Goal: Information Seeking & Learning: Learn about a topic

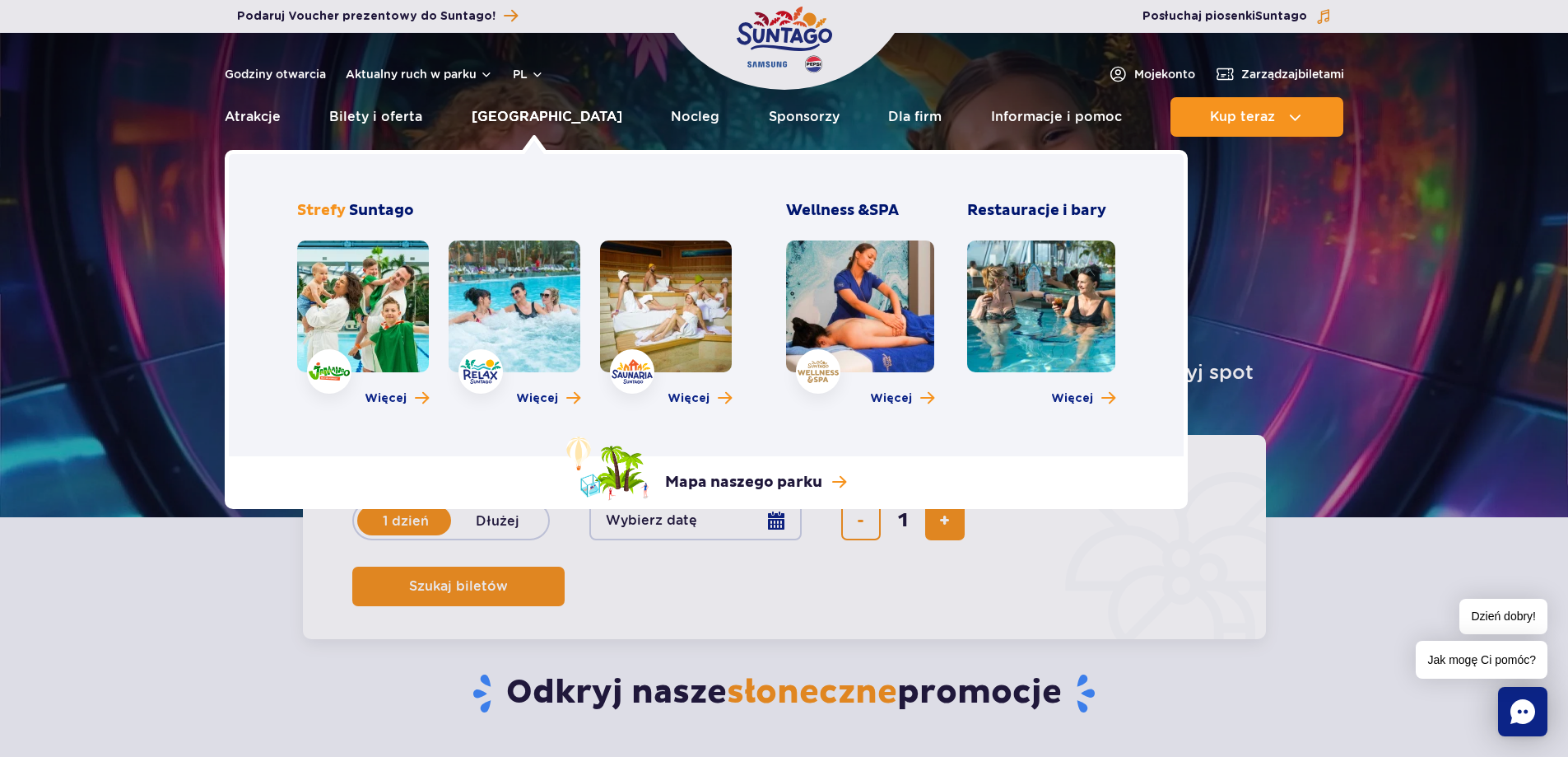
click at [525, 115] on link "[GEOGRAPHIC_DATA]" at bounding box center [546, 116] width 151 height 39
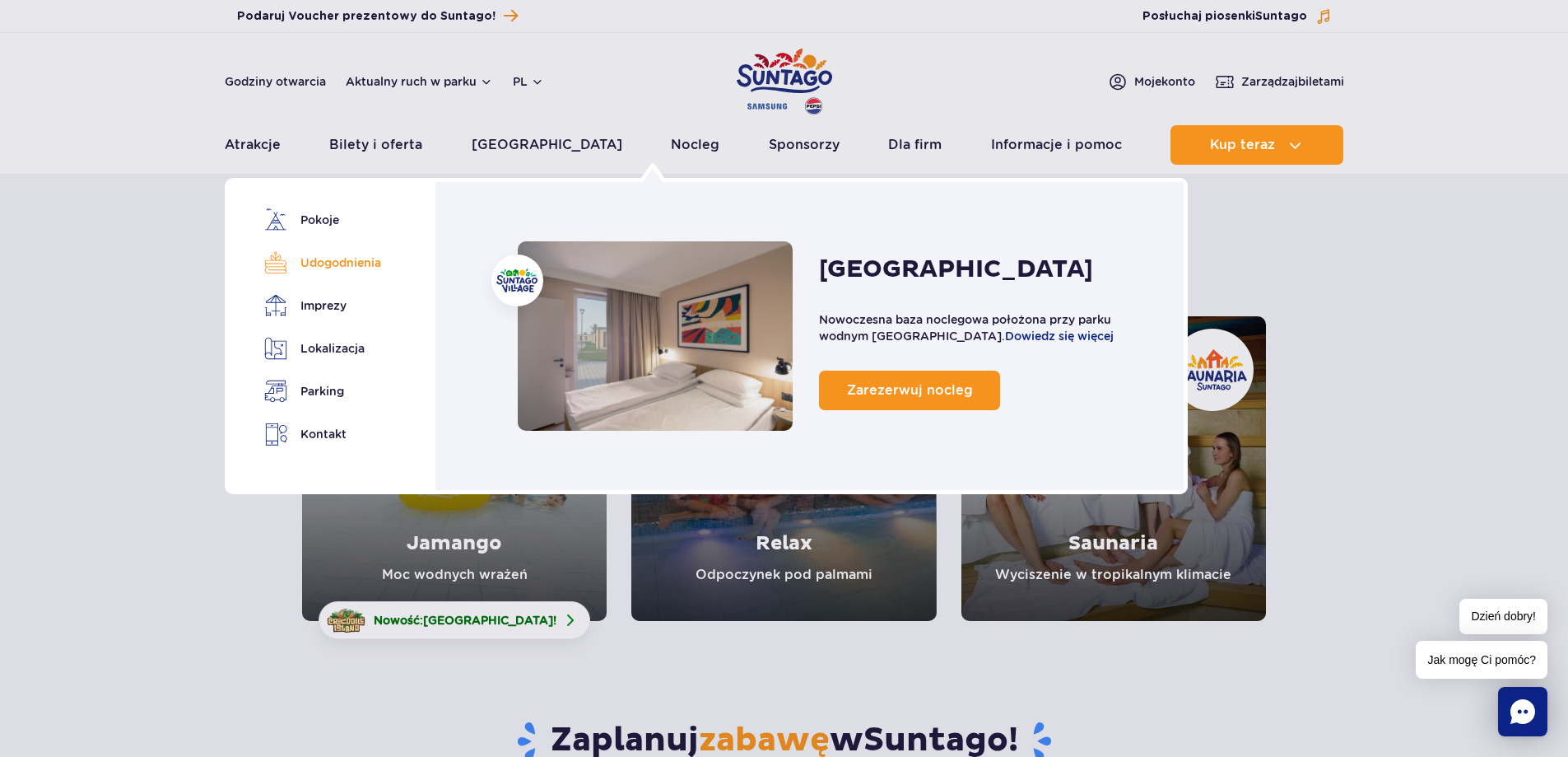
click at [332, 257] on link "Udogodnienia" at bounding box center [319, 263] width 111 height 23
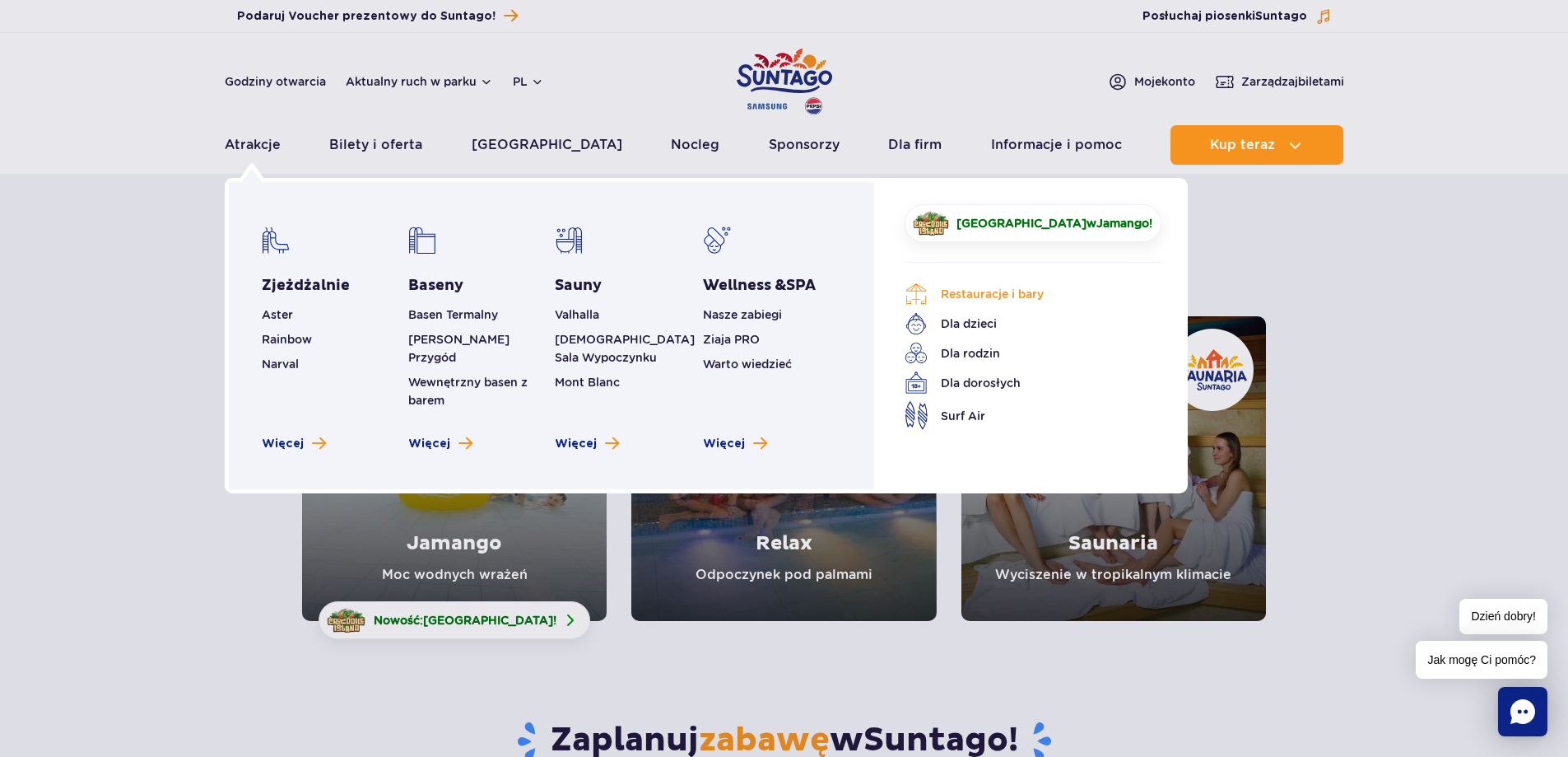
click at [974, 299] on link "Restauracje i bary" at bounding box center [1021, 294] width 232 height 23
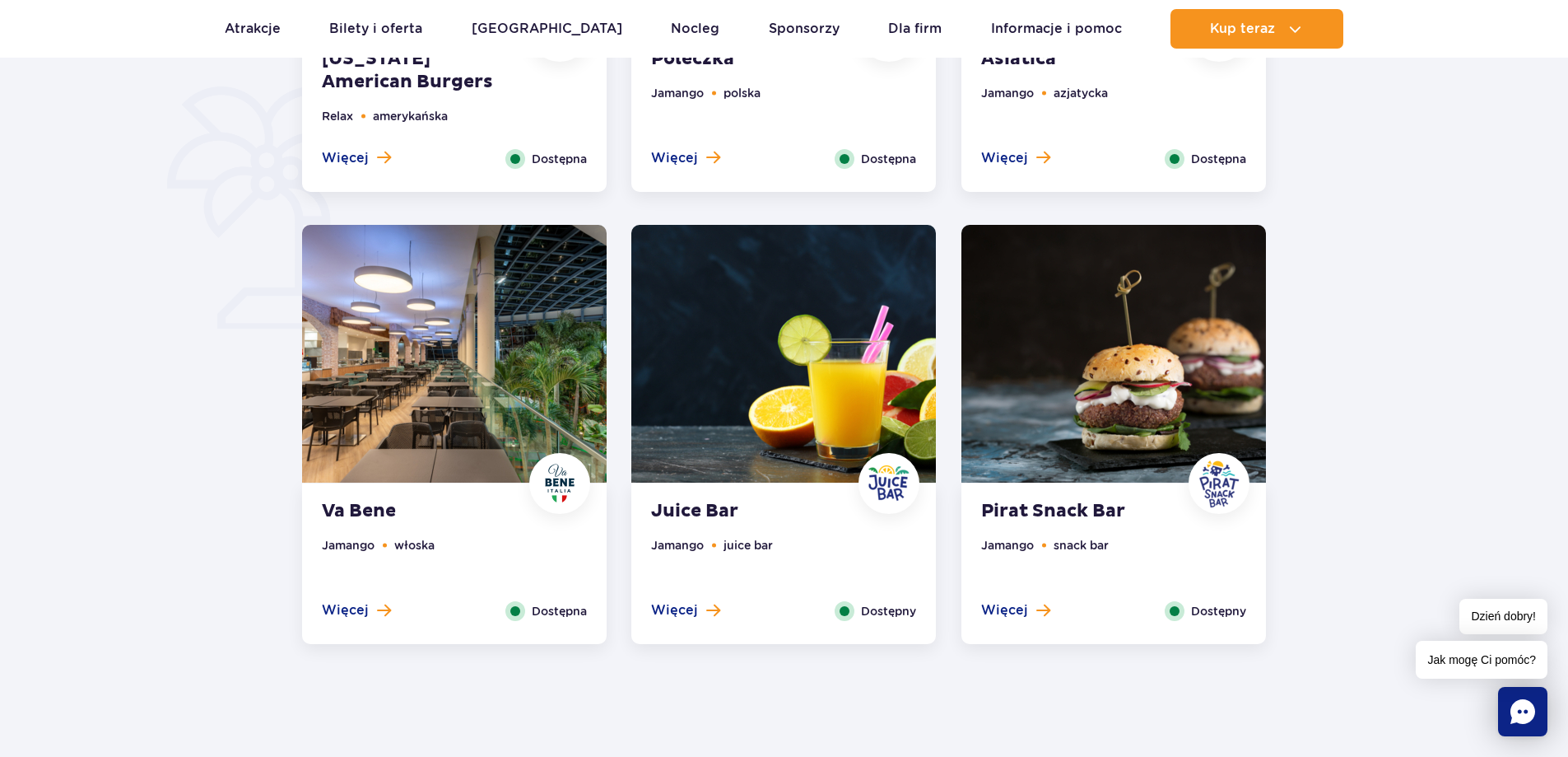
scroll to position [1153, 0]
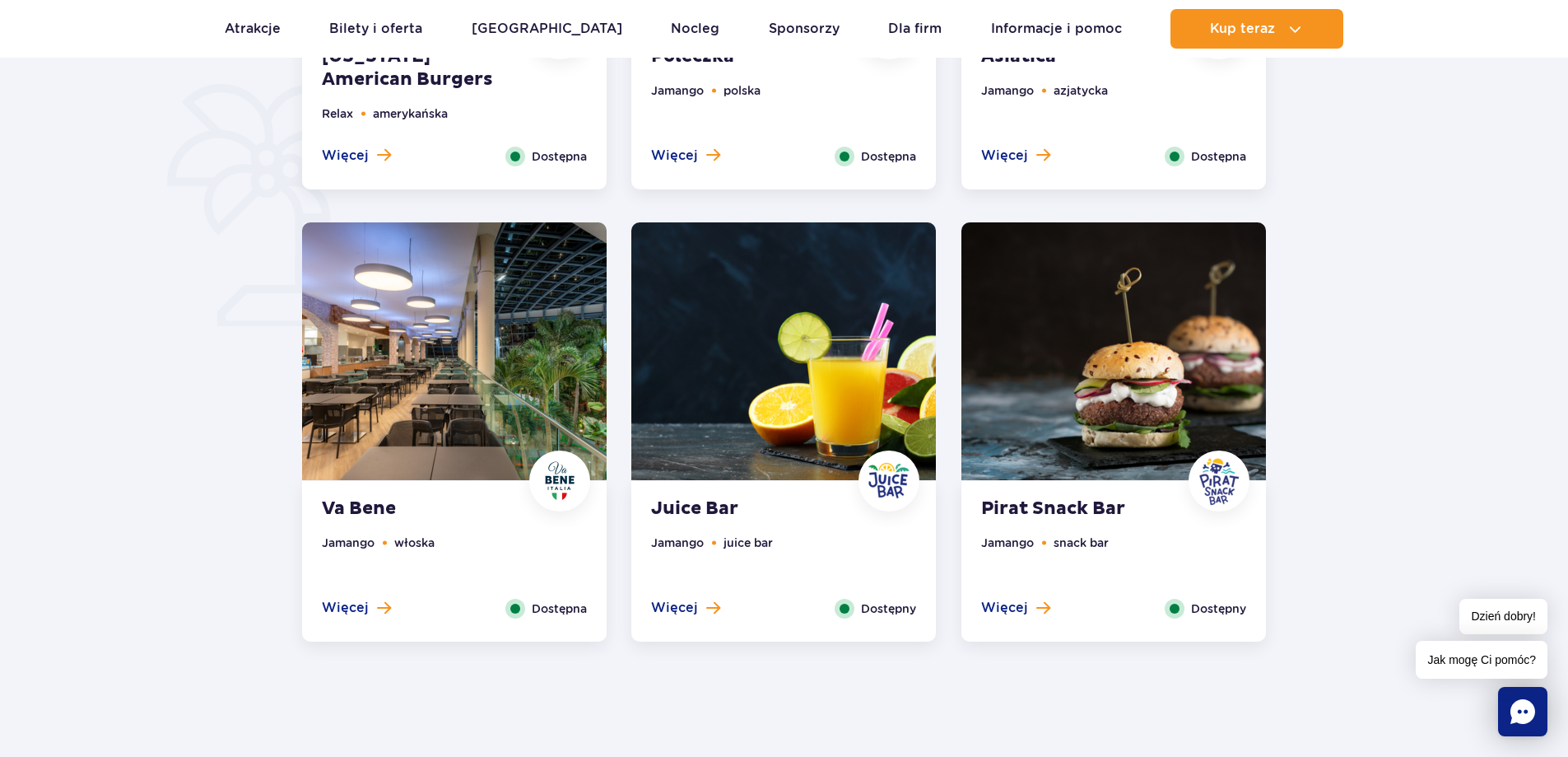
click at [465, 375] on img at bounding box center [454, 351] width 304 height 258
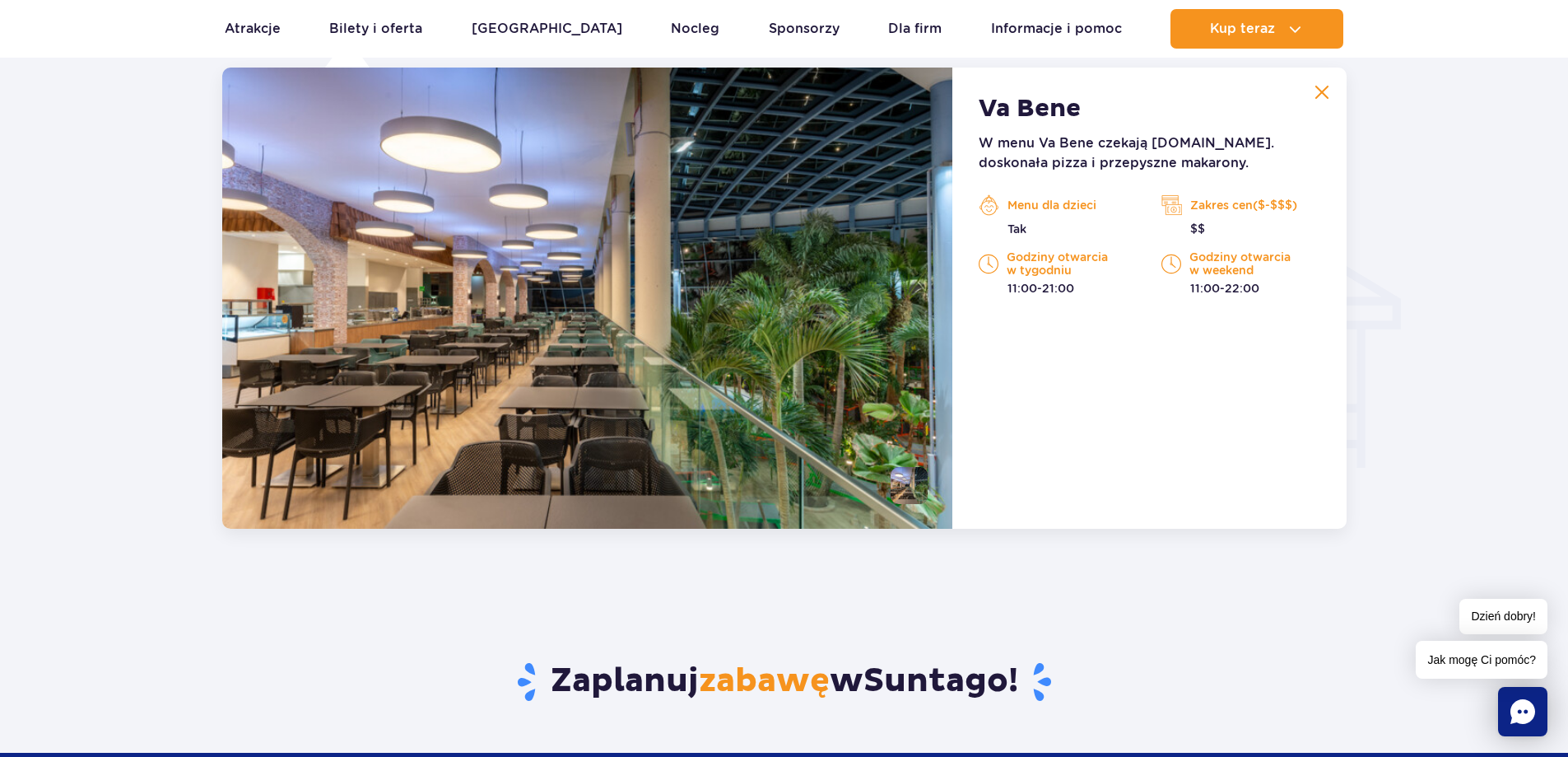
scroll to position [1733, 0]
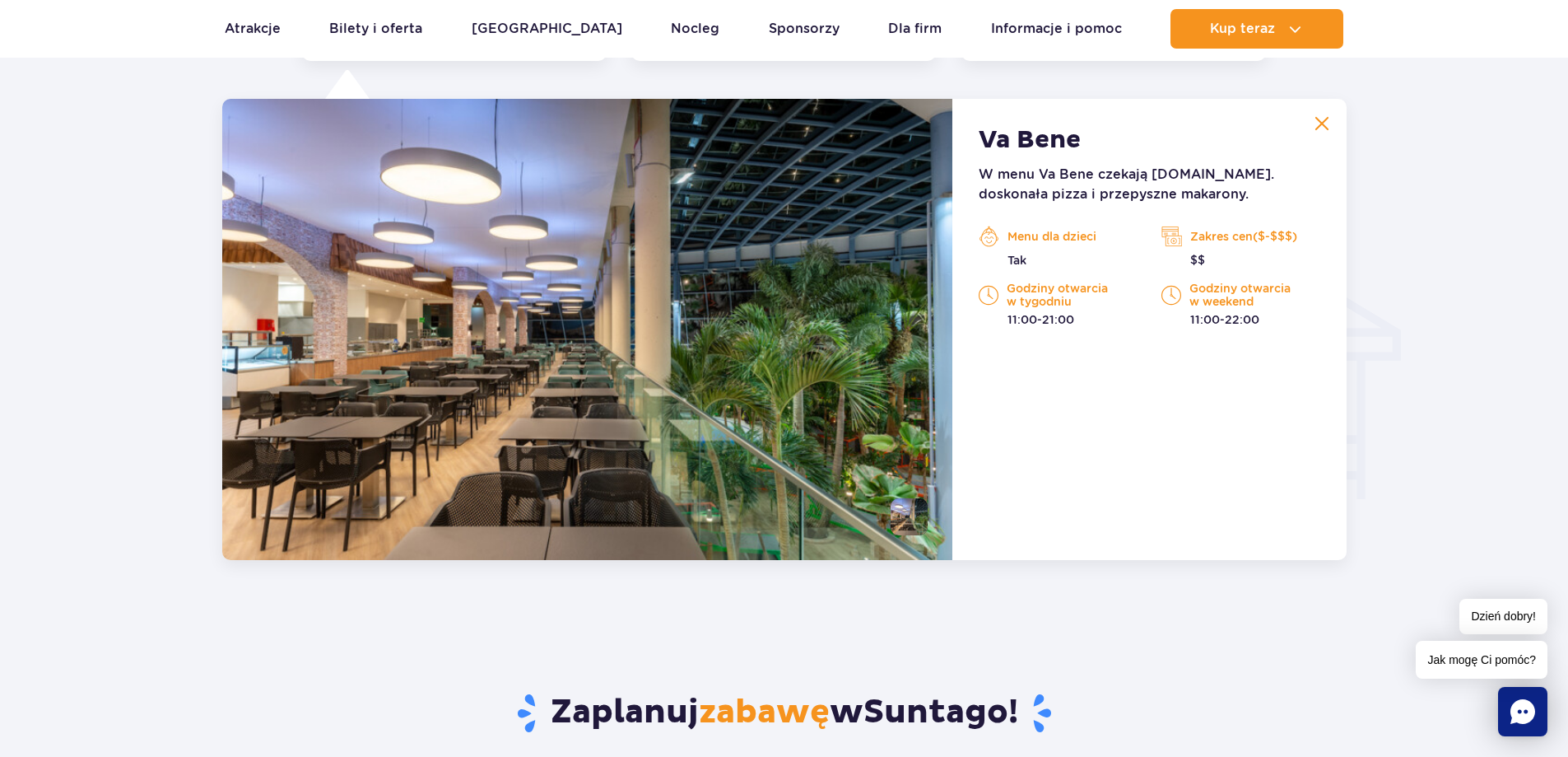
click at [587, 319] on img at bounding box center [587, 329] width 730 height 461
drag, startPoint x: 978, startPoint y: 127, endPoint x: 1128, endPoint y: 140, distance: 150.6
click at [1128, 140] on div "Va Bene W menu Va Bene czekają m.in. doskonała pizza i przepyszne makarony. Men…" at bounding box center [1148, 329] width 393 height 461
drag, startPoint x: 1112, startPoint y: 136, endPoint x: 994, endPoint y: 134, distance: 118.0
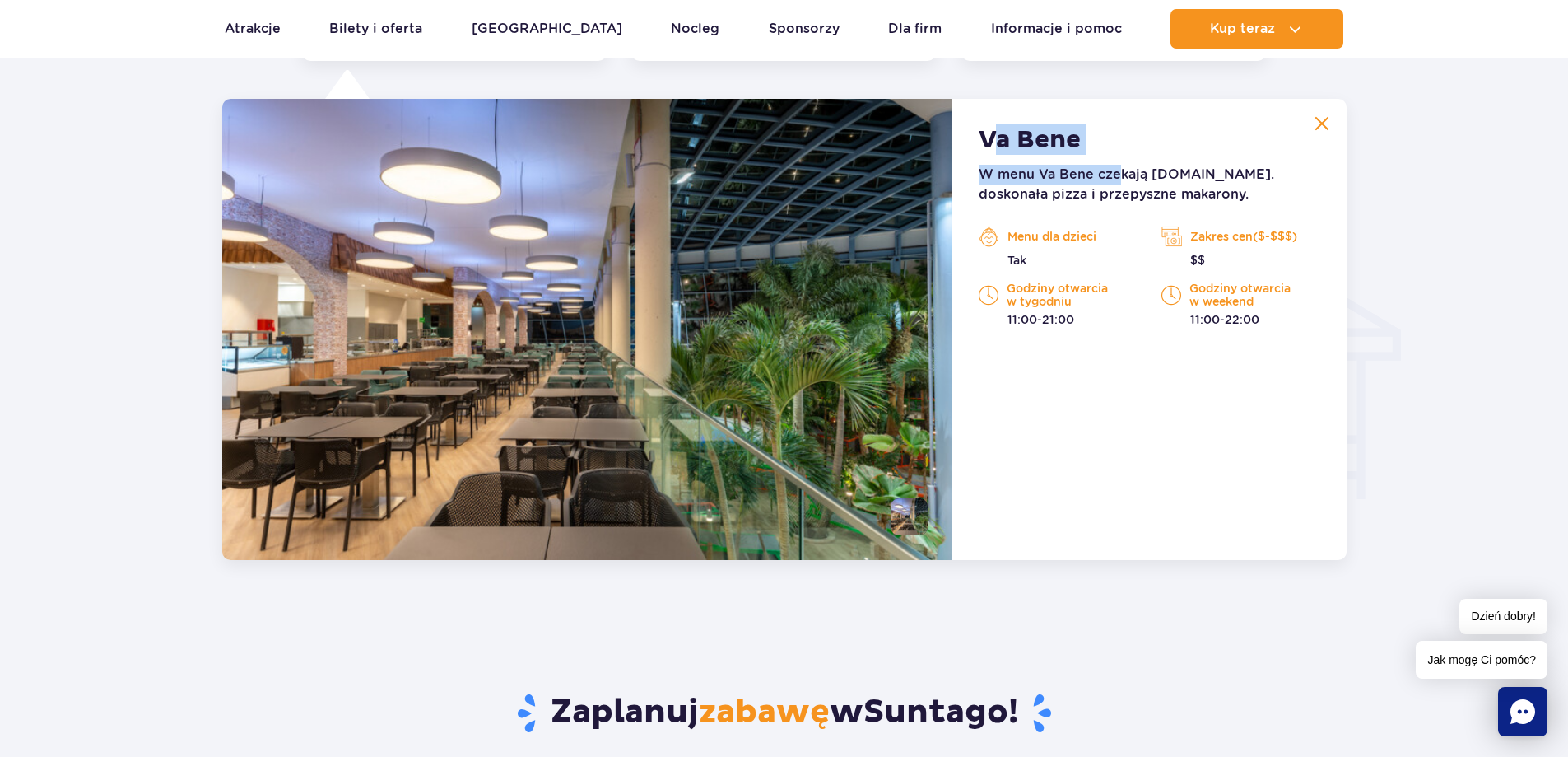
click at [996, 136] on div "Va Bene W menu Va Bene czekają m.in. doskonała pizza i przepyszne makarony. Men…" at bounding box center [1148, 329] width 393 height 461
click at [994, 134] on strong "Va Bene" at bounding box center [1029, 140] width 102 height 30
drag, startPoint x: 981, startPoint y: 127, endPoint x: 1083, endPoint y: 130, distance: 102.0
click at [1083, 130] on div "Va Bene W menu Va Bene czekają m.in. doskonała pizza i przepyszne makarony. Men…" at bounding box center [1148, 329] width 393 height 461
copy strong "Va Bene"
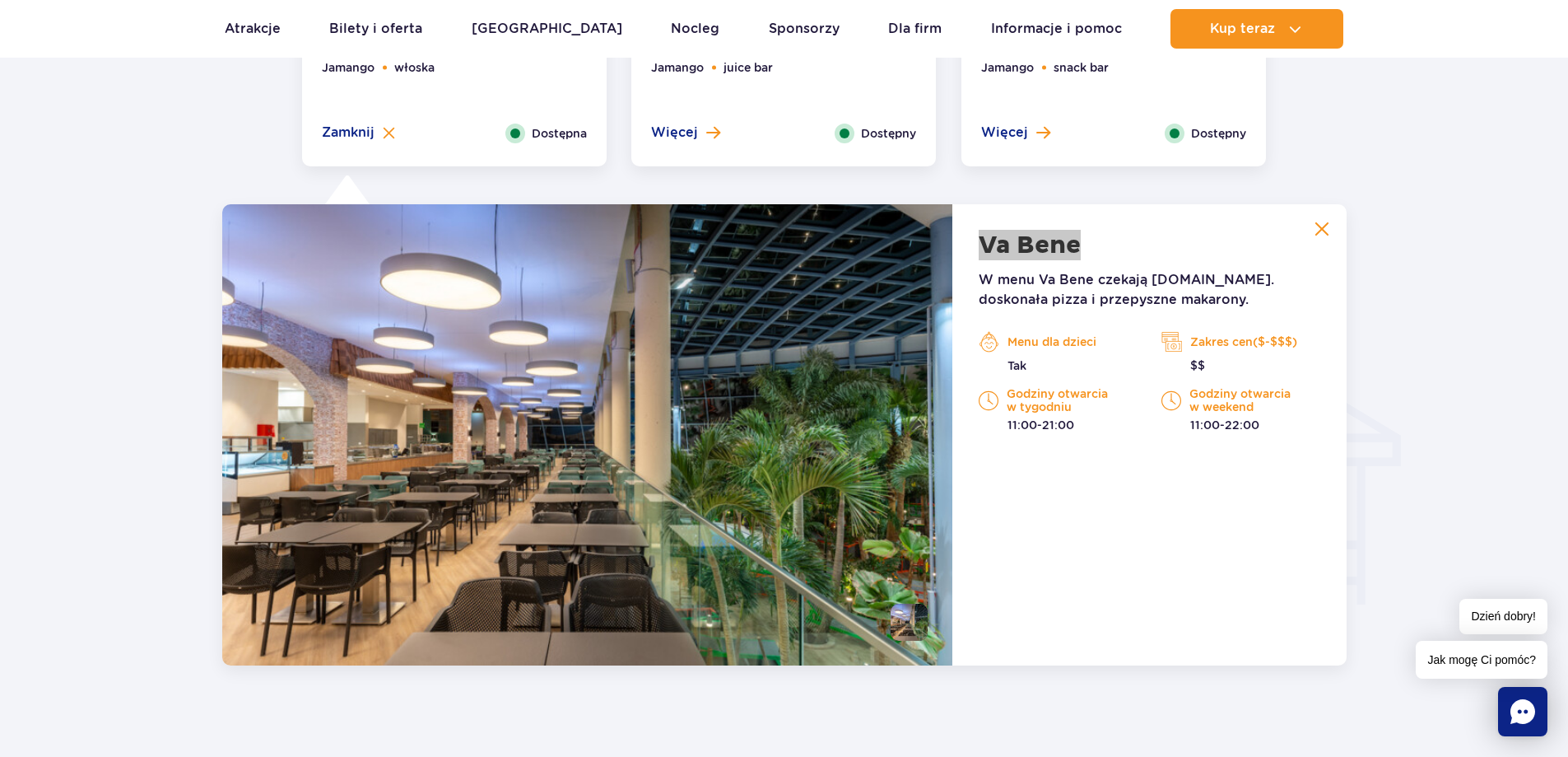
scroll to position [1651, 0]
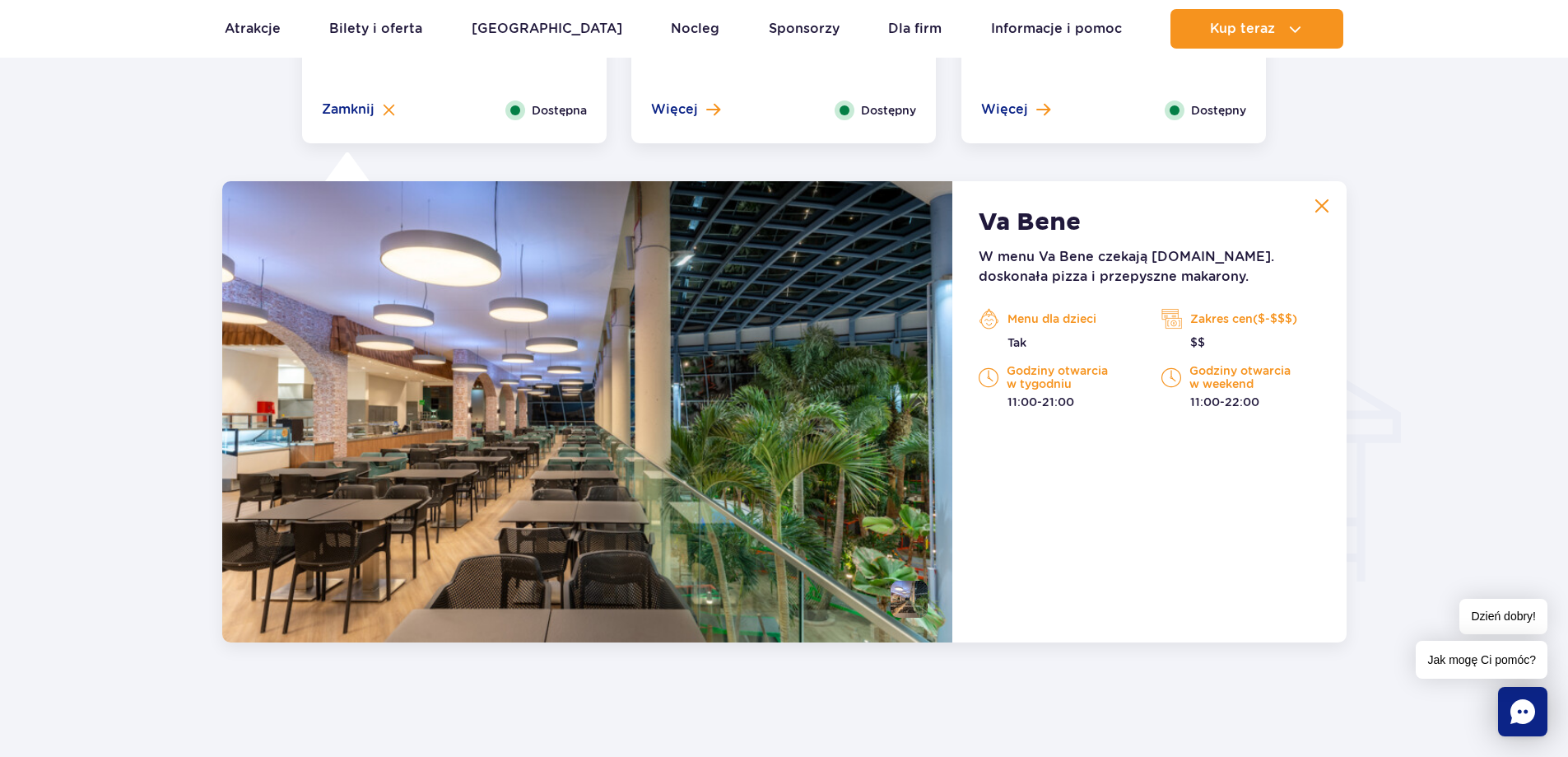
click at [1201, 419] on div "Va Bene W menu Va Bene czekają m.in. doskonała pizza i przepyszne makarony. Men…" at bounding box center [1148, 412] width 393 height 461
click at [1212, 385] on p "Godziny otwarcia w weekend" at bounding box center [1239, 377] width 158 height 26
click at [1207, 353] on div "Menu dla dzieci Tak Zakres cen($-$$$) $$ Godziny otwarcia w tygodniu 11:00-21:0…" at bounding box center [1148, 358] width 365 height 104
click at [1207, 331] on p "Zakres cen($-$$$)" at bounding box center [1239, 318] width 158 height 24
click at [1173, 322] on img at bounding box center [1171, 318] width 21 height 24
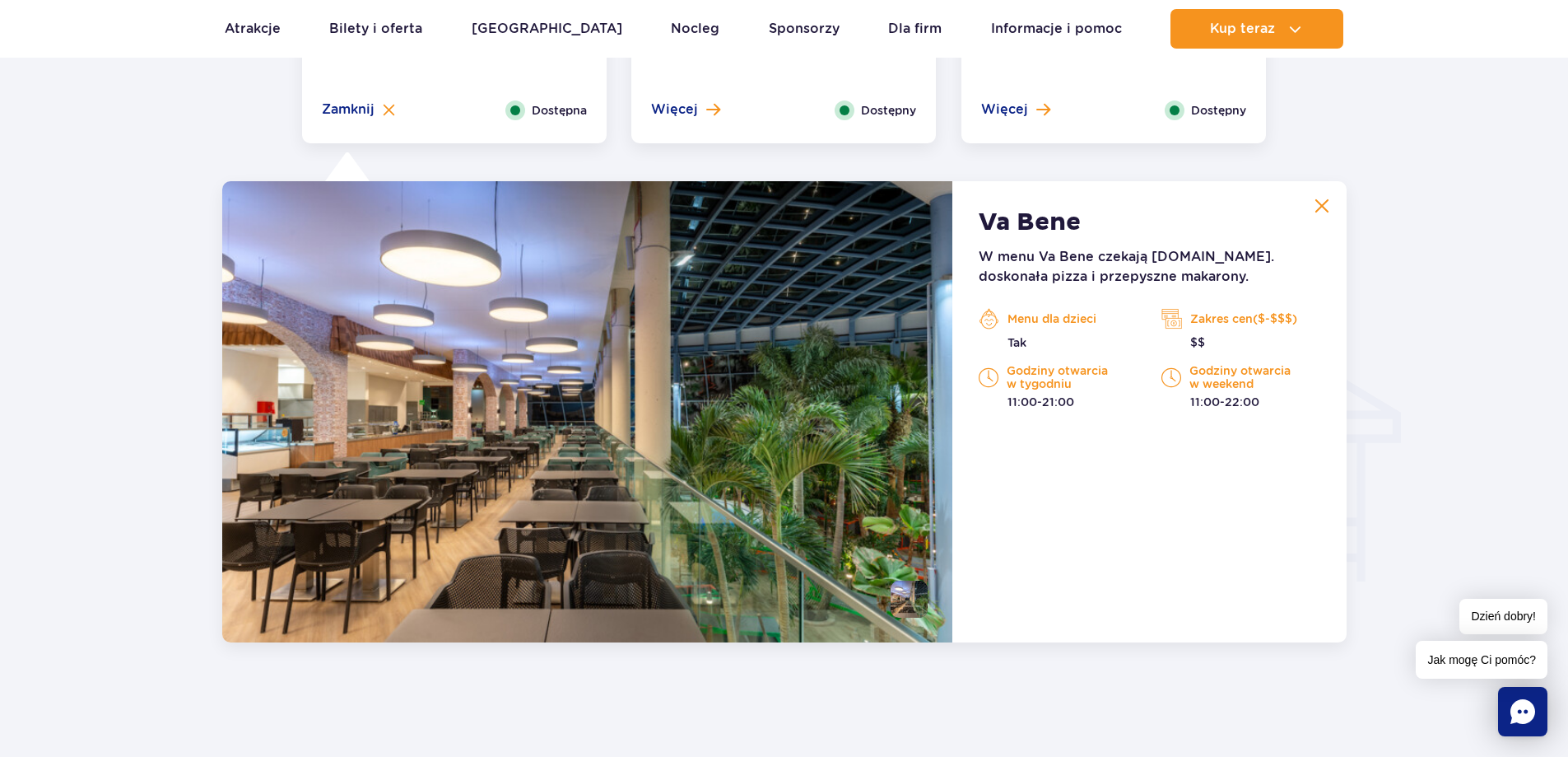
click at [1173, 322] on img at bounding box center [1171, 318] width 21 height 24
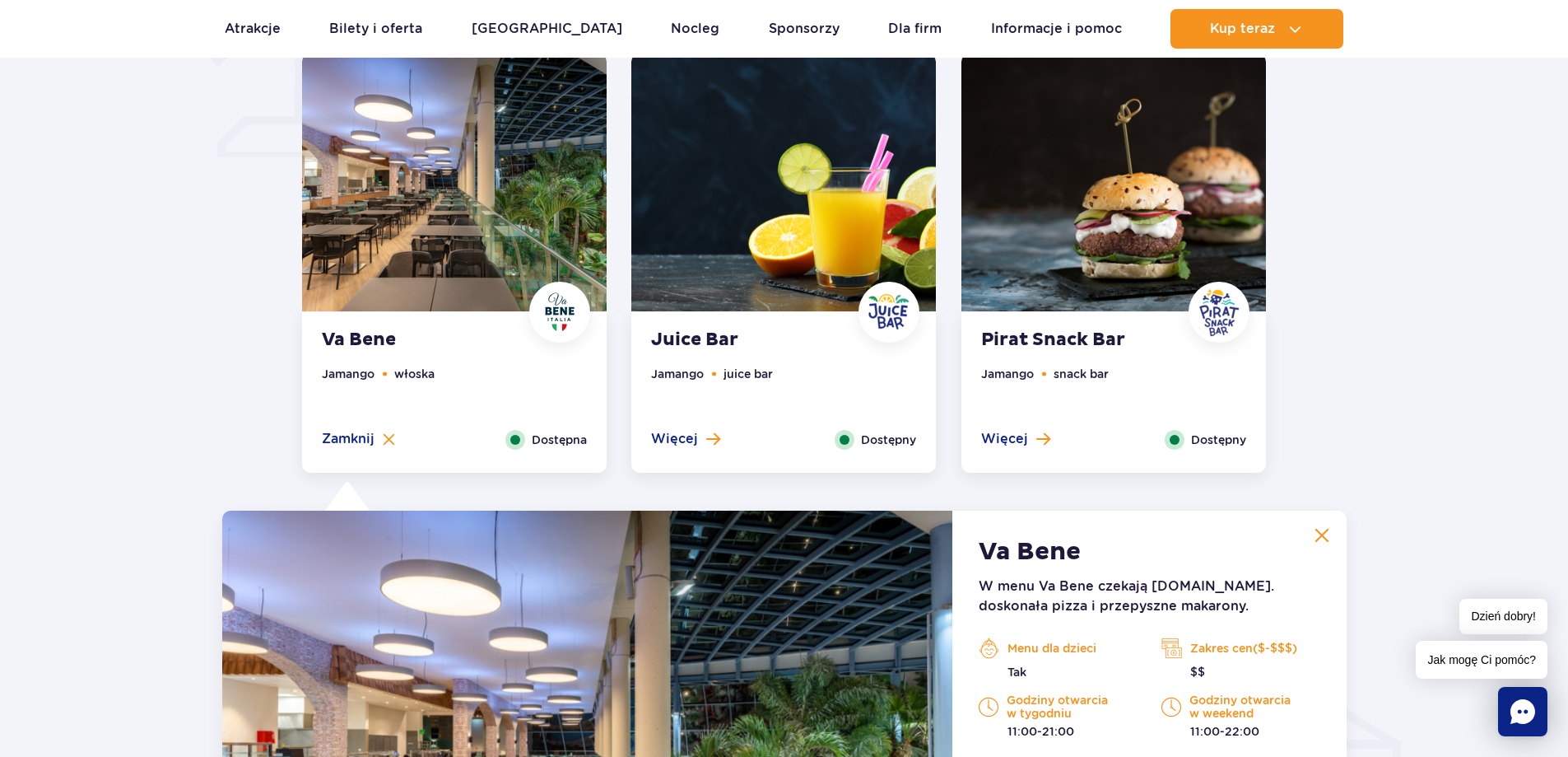
click at [740, 276] on img at bounding box center [783, 182] width 304 height 258
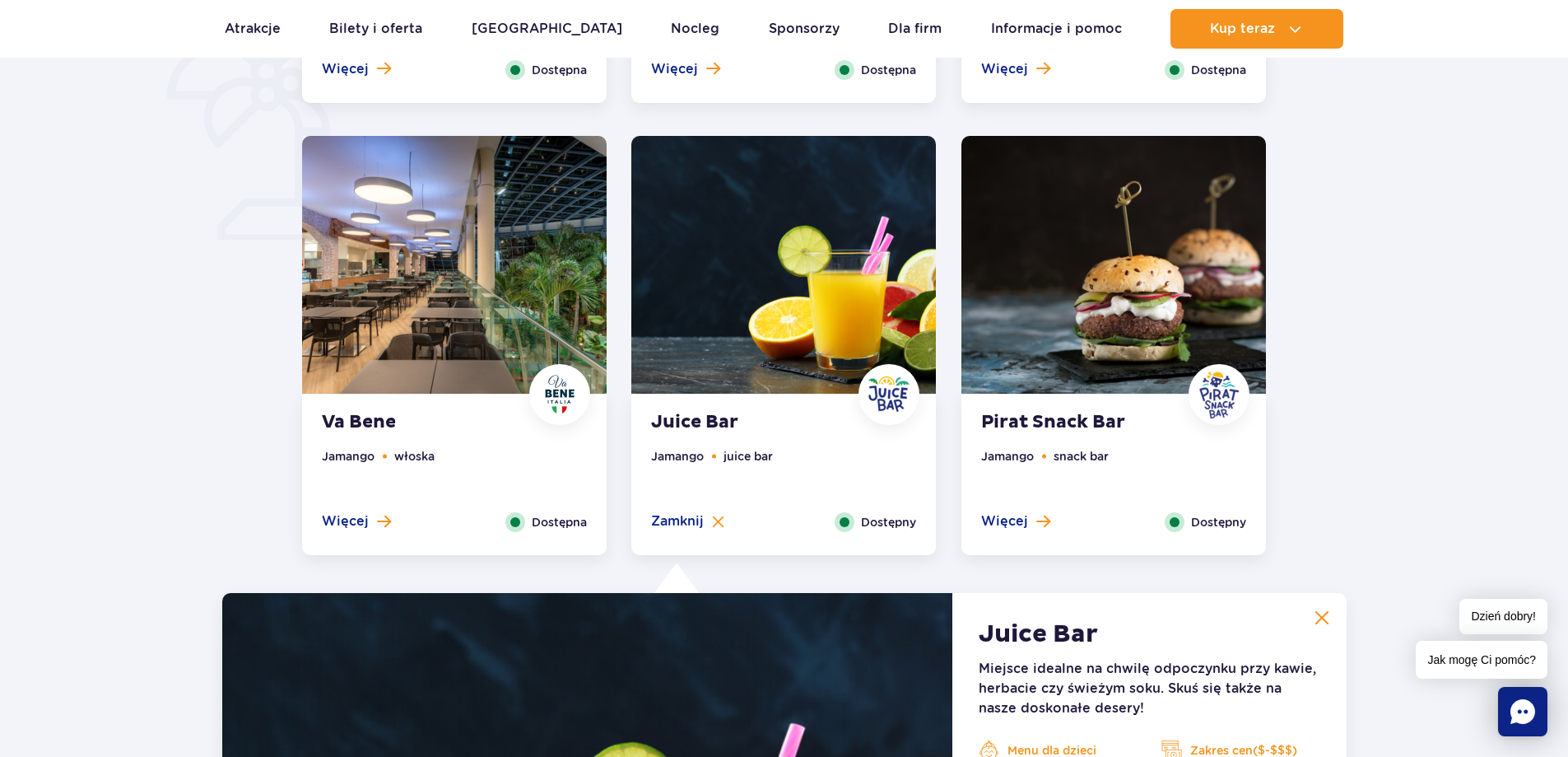
click at [988, 308] on img at bounding box center [1113, 265] width 304 height 258
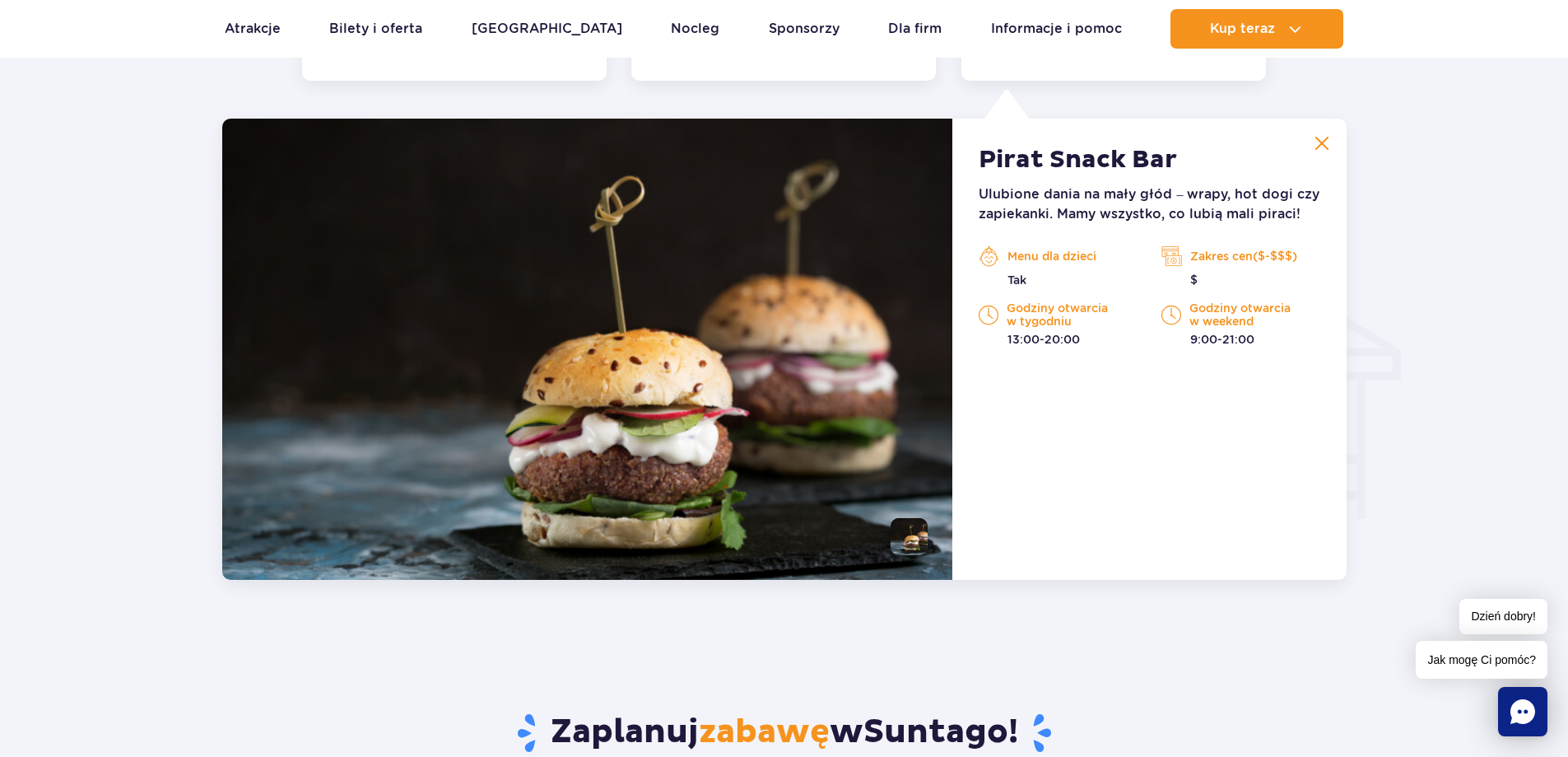
scroll to position [1733, 0]
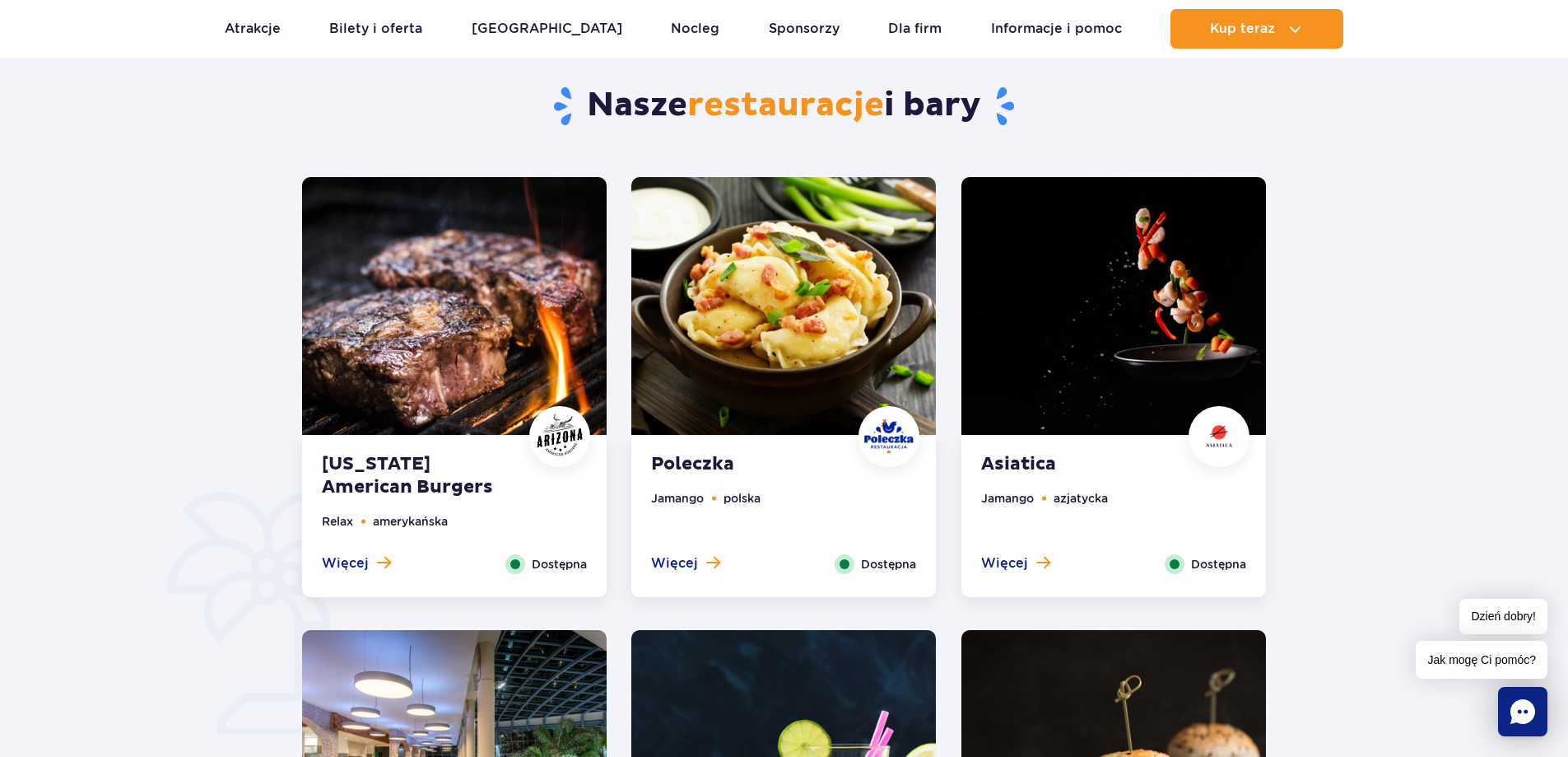
click at [461, 285] on img at bounding box center [454, 306] width 304 height 258
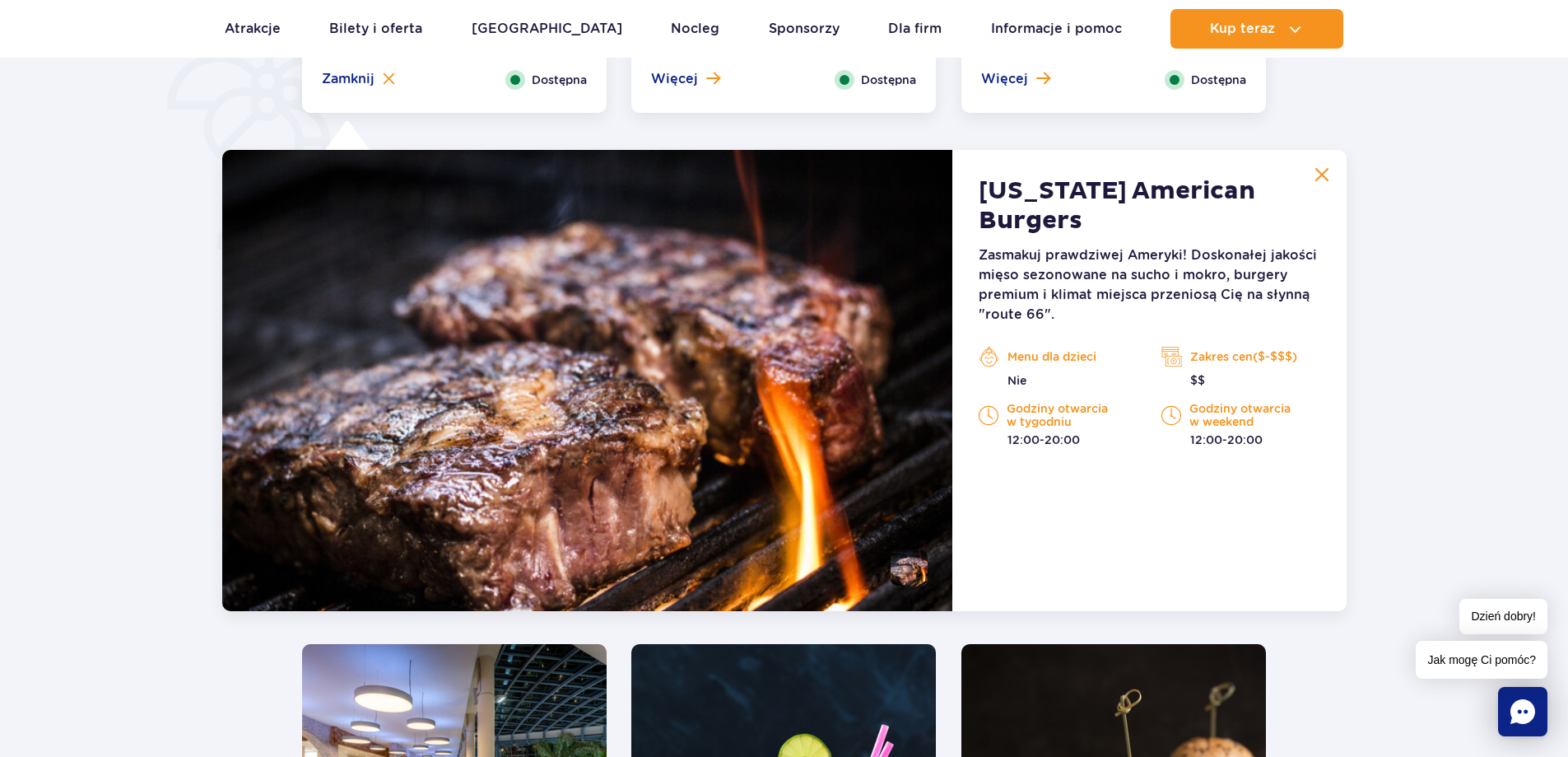
scroll to position [1280, 0]
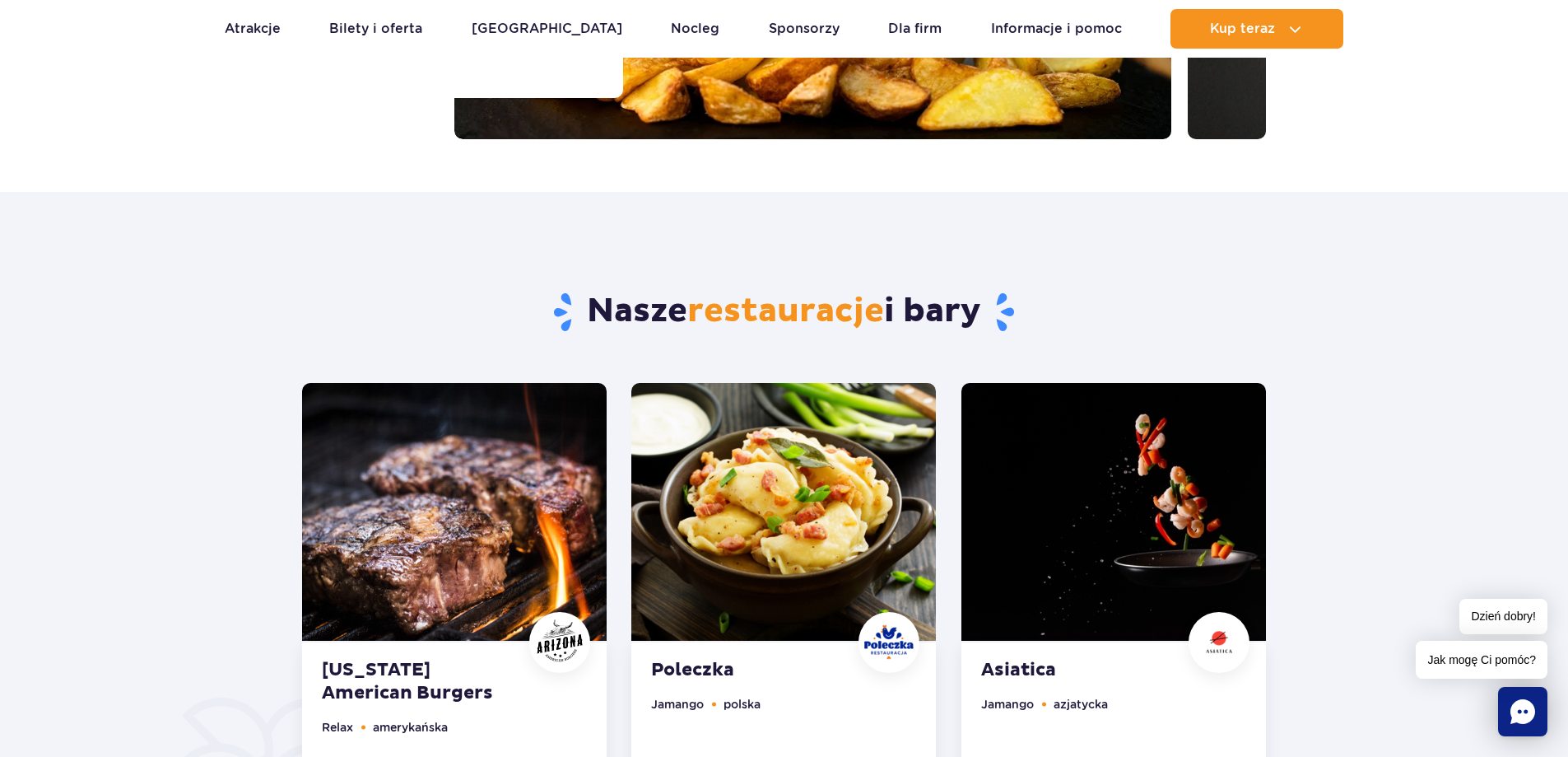
click at [732, 406] on img at bounding box center [783, 512] width 304 height 258
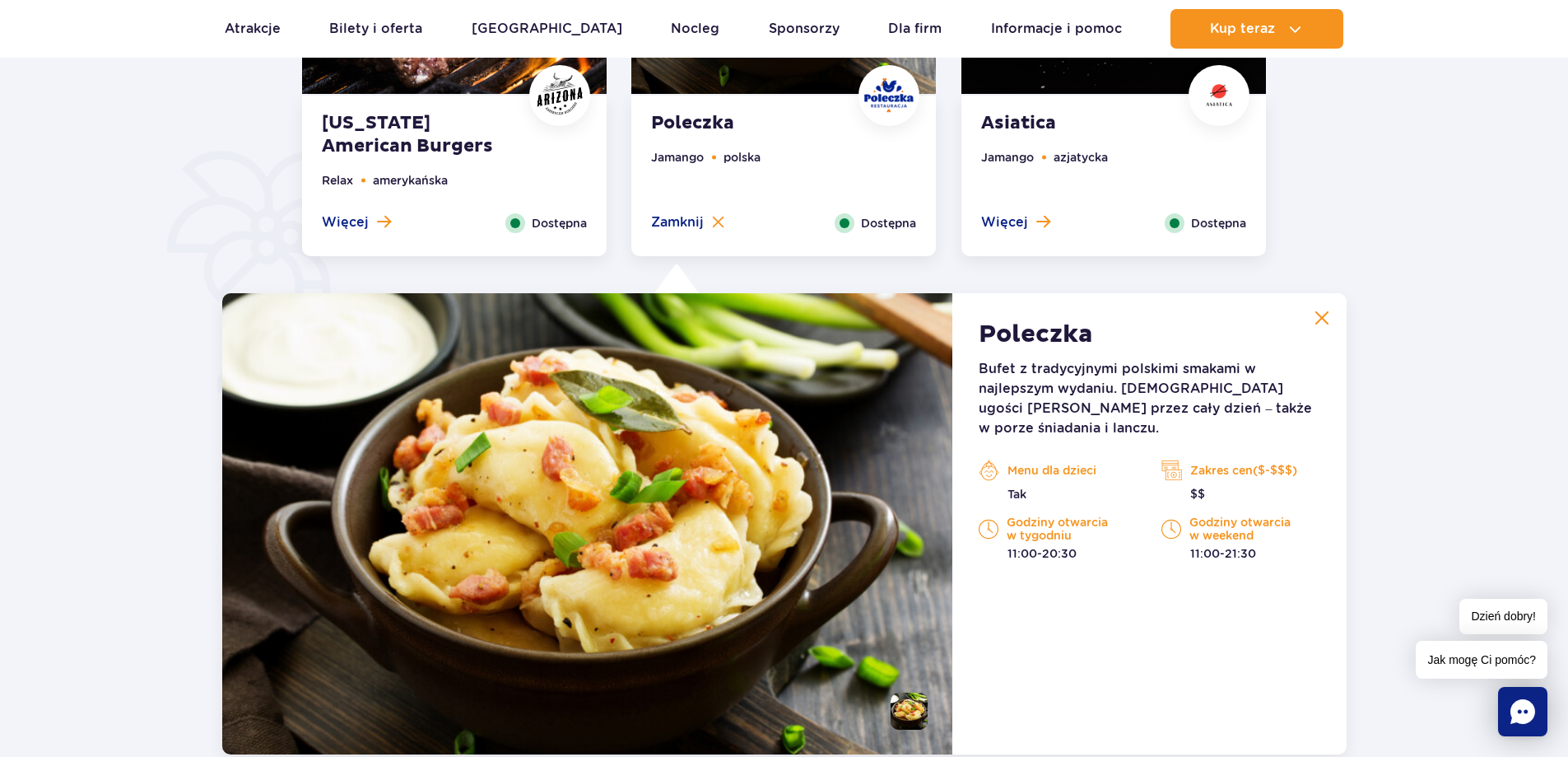
scroll to position [1153, 0]
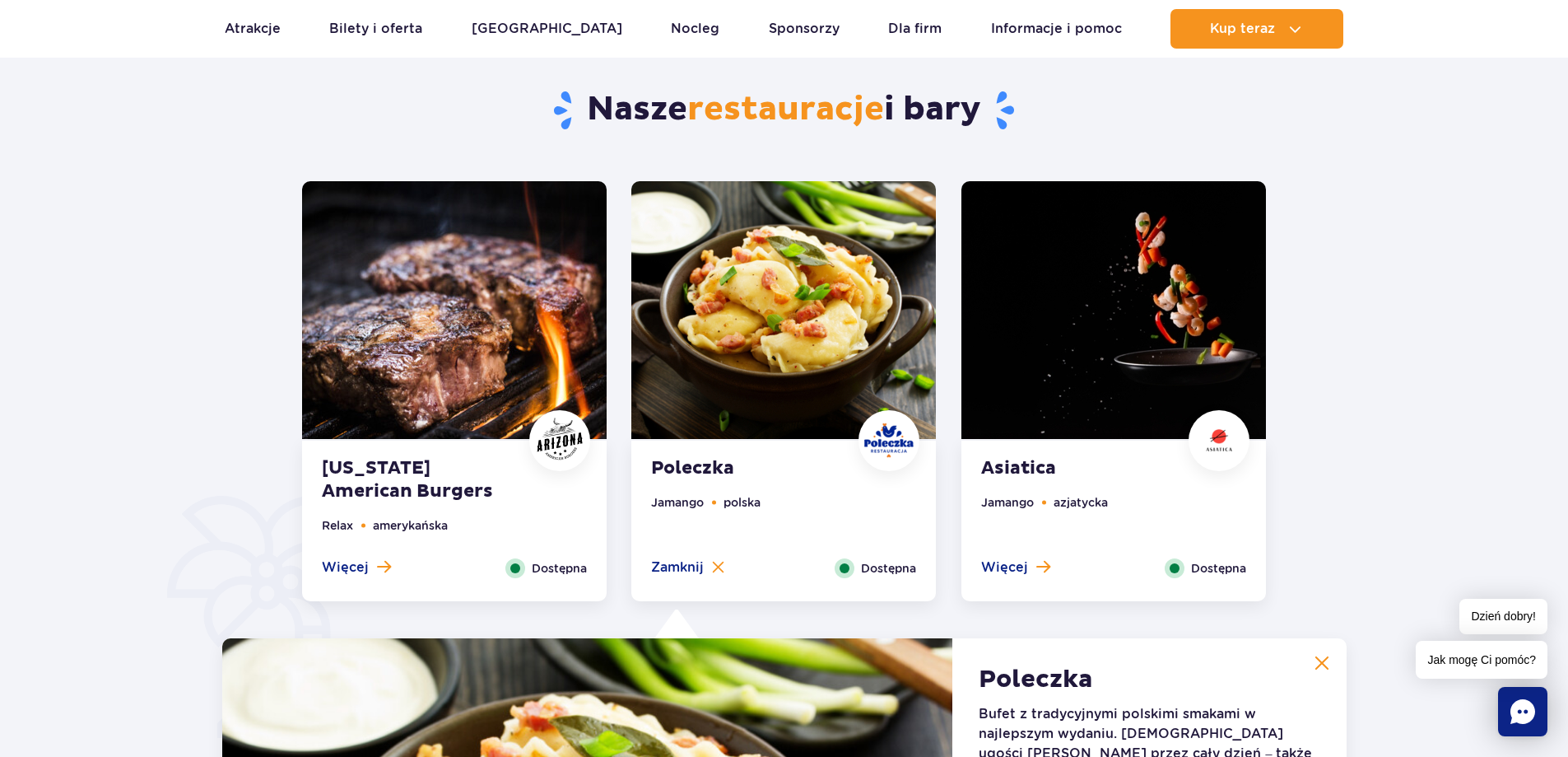
click at [1056, 328] on img at bounding box center [1113, 310] width 304 height 258
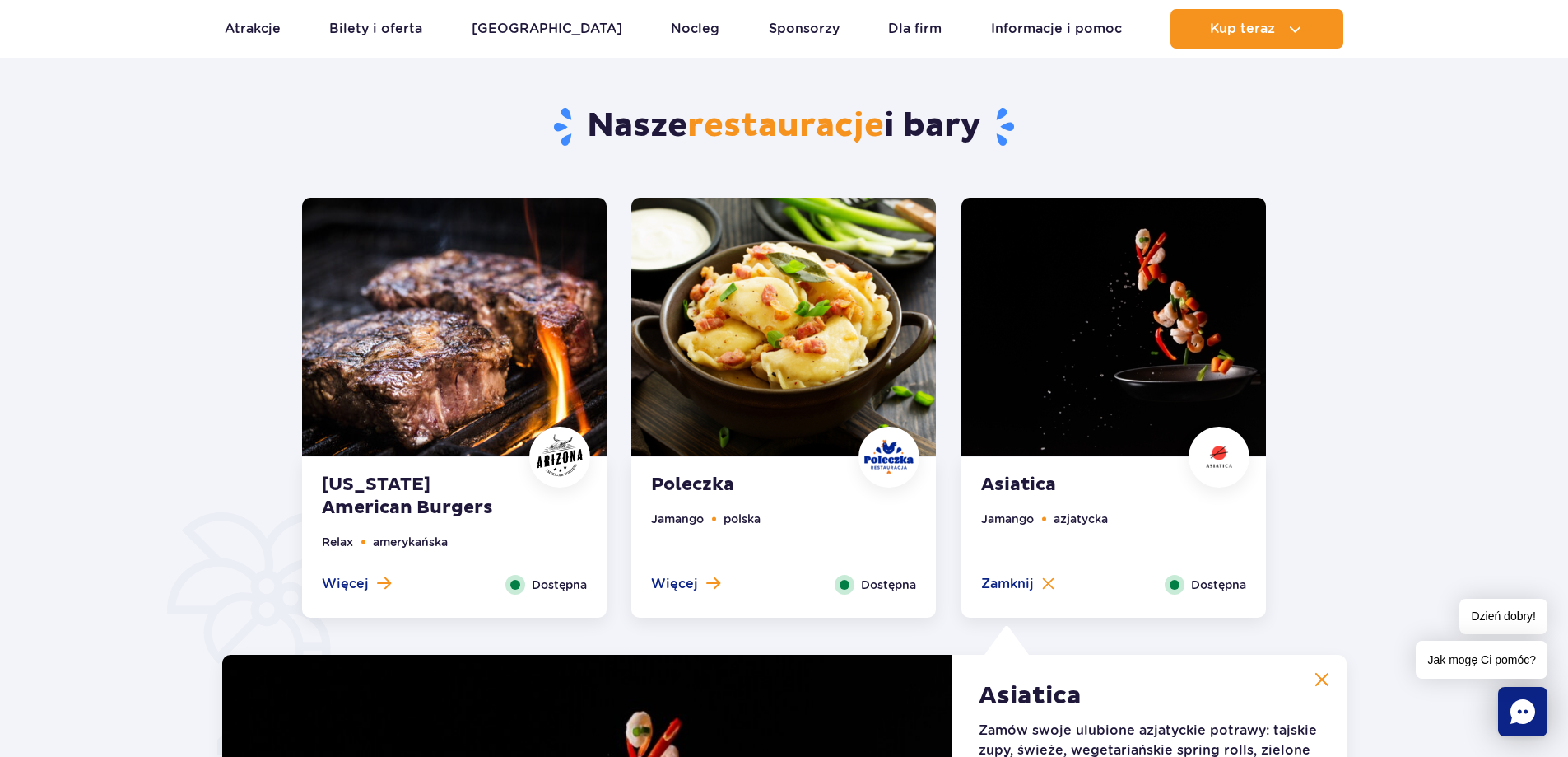
scroll to position [704, 0]
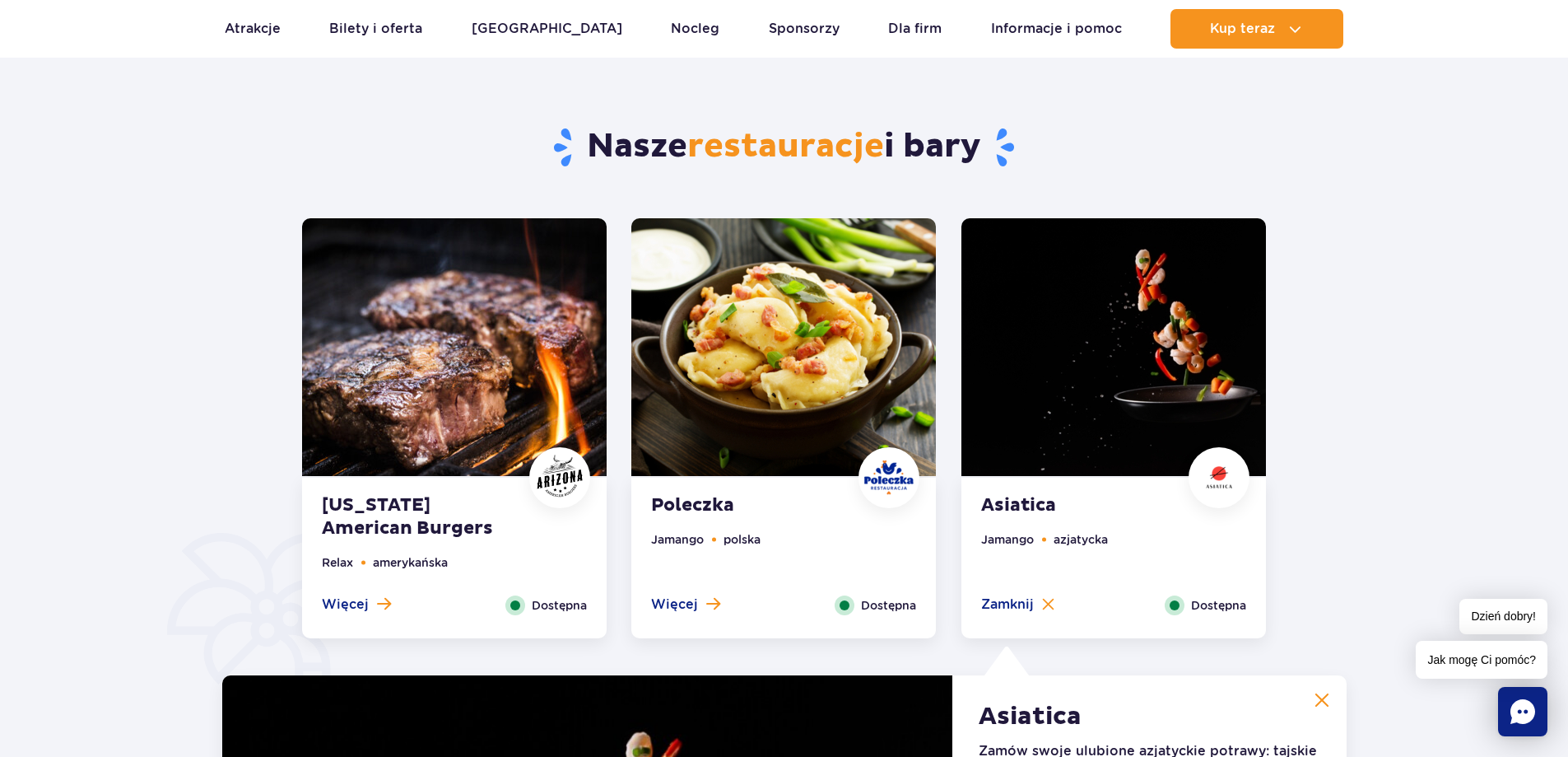
click at [862, 337] on img at bounding box center [783, 347] width 304 height 258
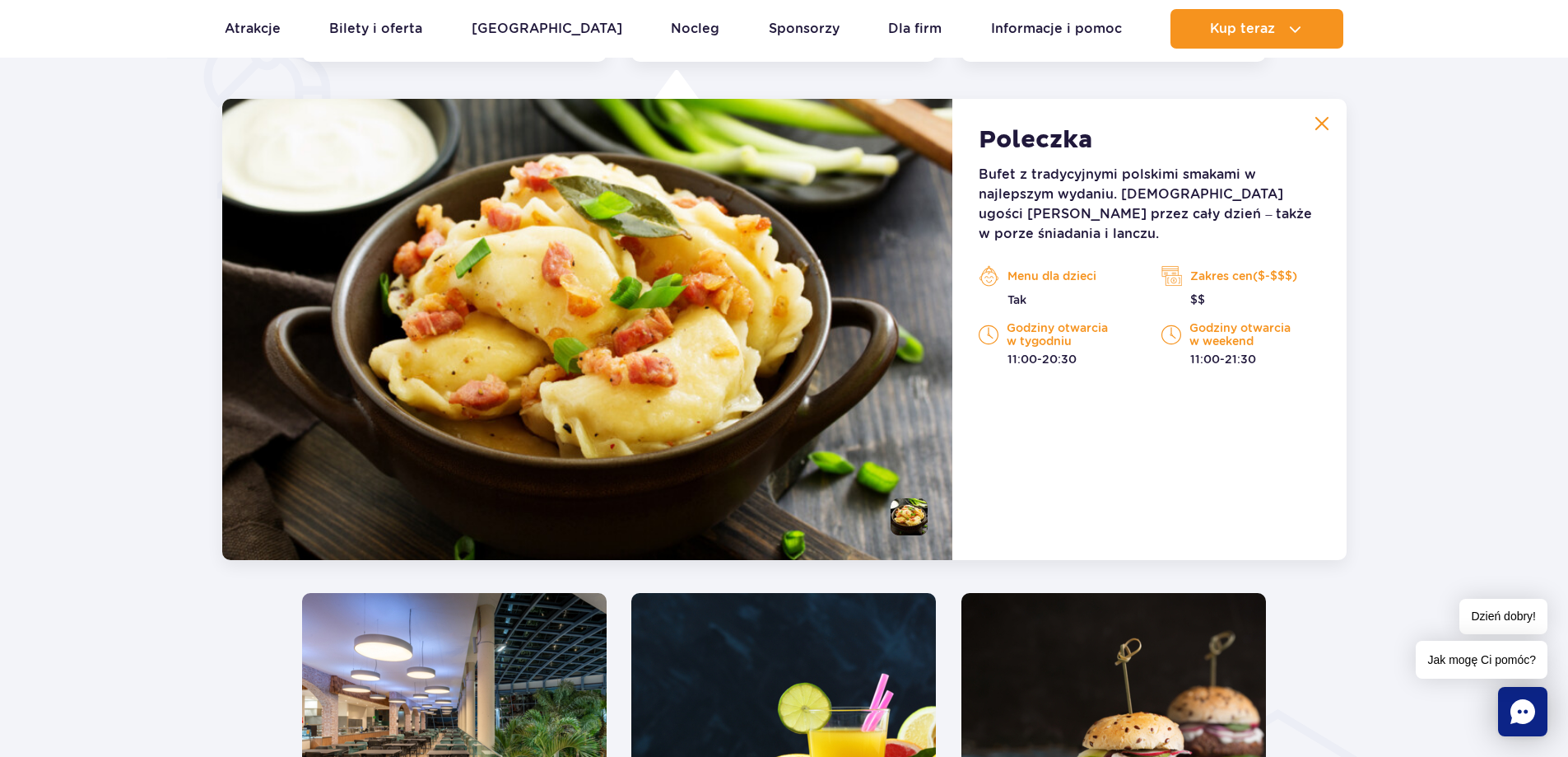
scroll to position [1198, 0]
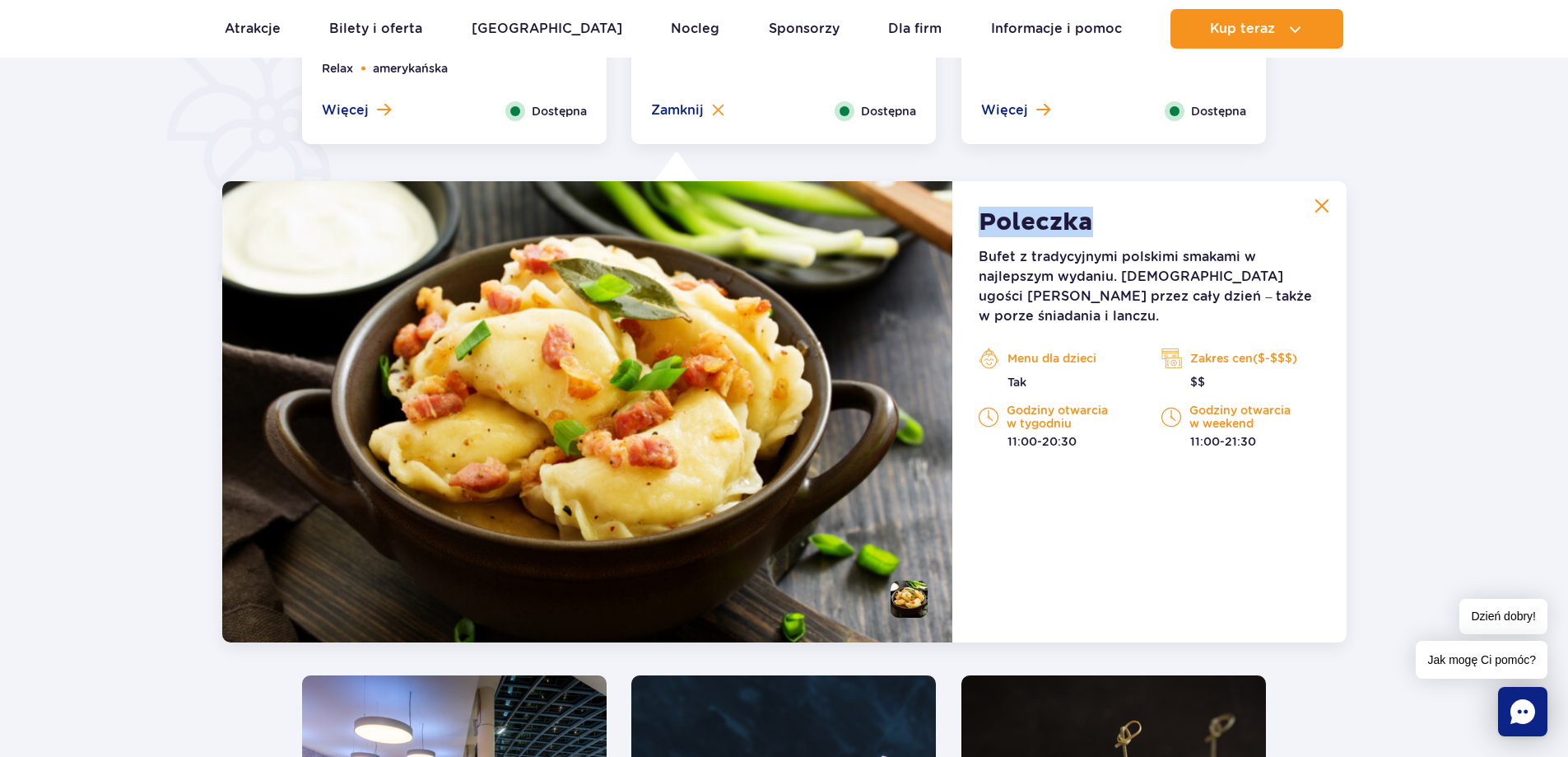
drag, startPoint x: 1117, startPoint y: 215, endPoint x: 973, endPoint y: 212, distance: 144.0
click at [973, 212] on div "Poleczka Bufet z tradycyjnymi polskimi smakami w najlepszym wydaniu. Poleczka u…" at bounding box center [1148, 412] width 393 height 461
copy strong "Poleczka"
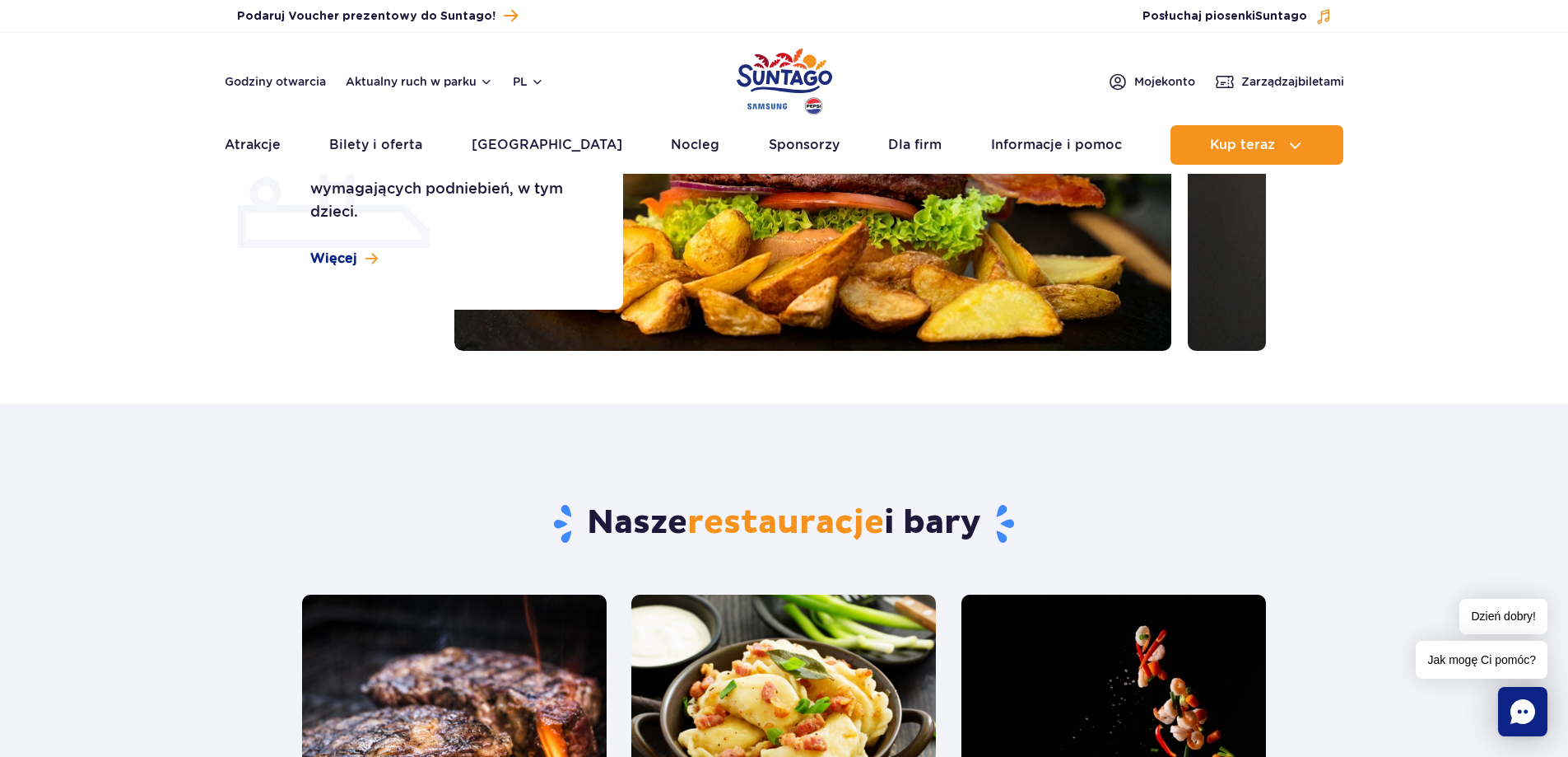
scroll to position [658, 0]
